Goal: Check status: Check status

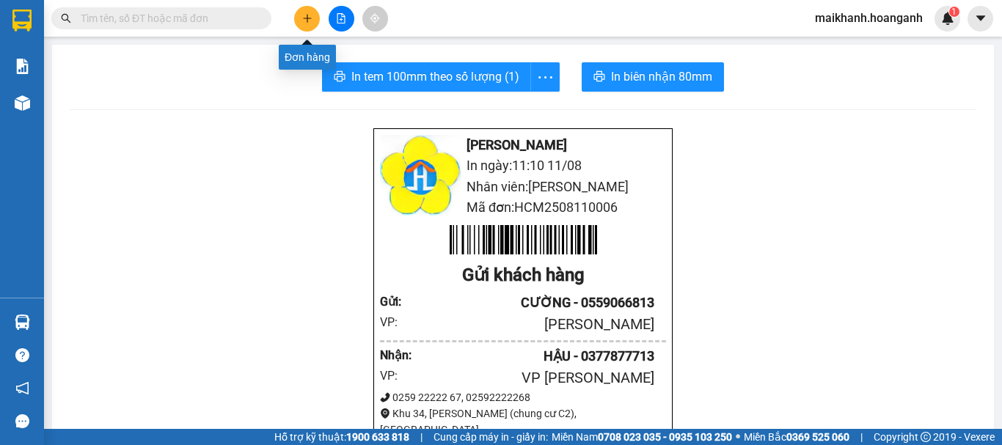
click at [313, 18] on button at bounding box center [307, 19] width 26 height 26
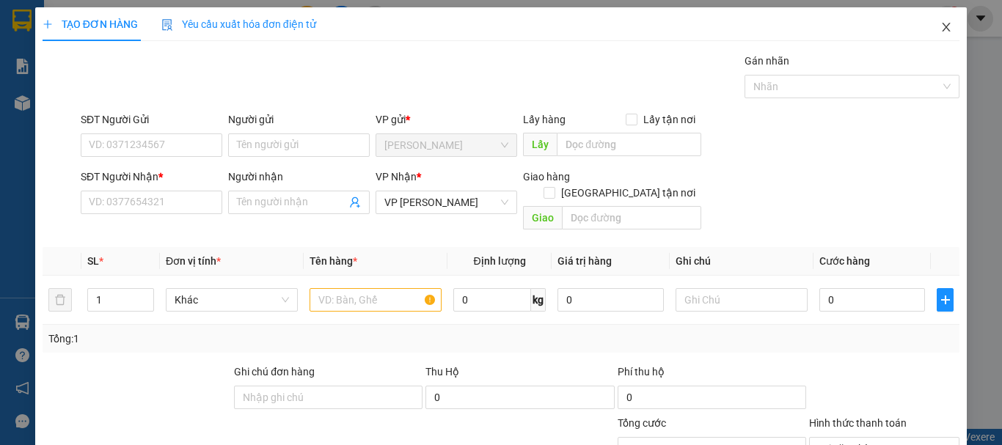
click at [941, 23] on icon "close" at bounding box center [947, 27] width 12 height 12
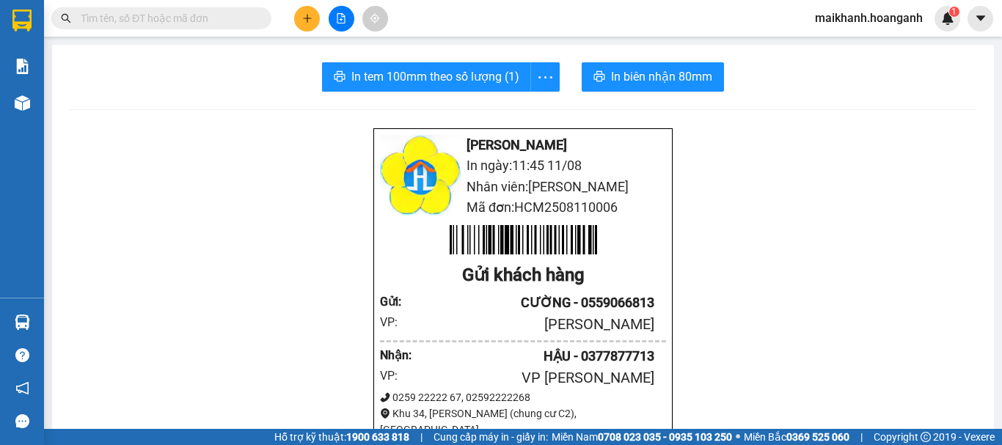
click at [189, 23] on input "text" at bounding box center [167, 18] width 173 height 16
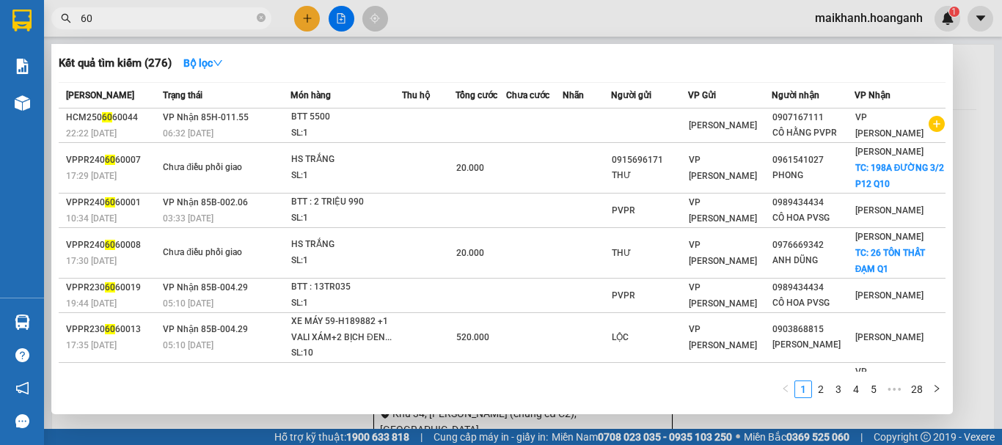
type input "6"
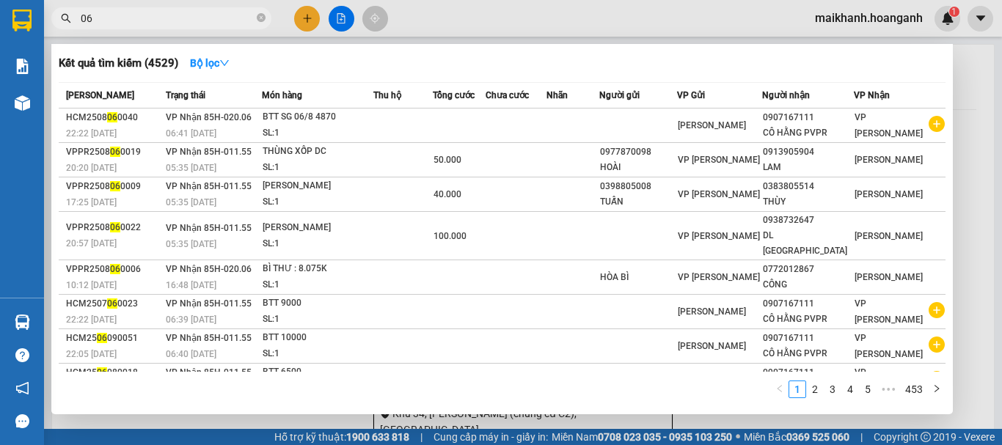
type input "0"
